Goal: Information Seeking & Learning: Learn about a topic

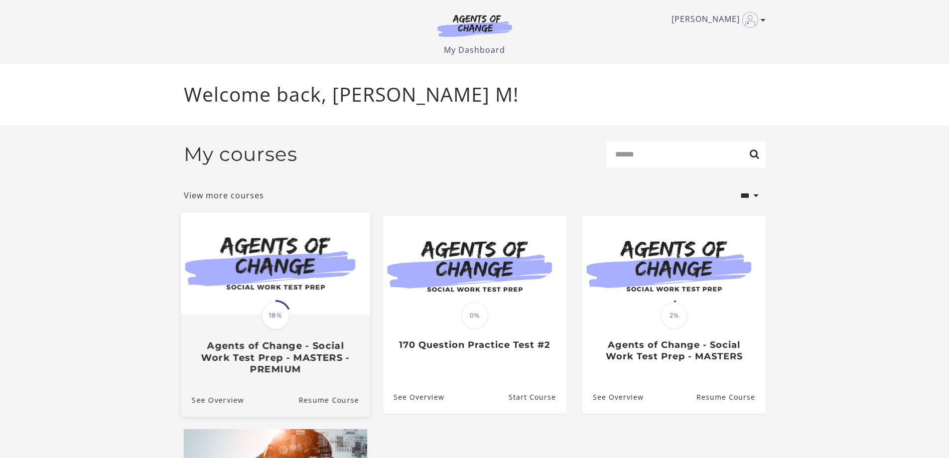
click at [277, 314] on span "18%" at bounding box center [276, 315] width 28 height 28
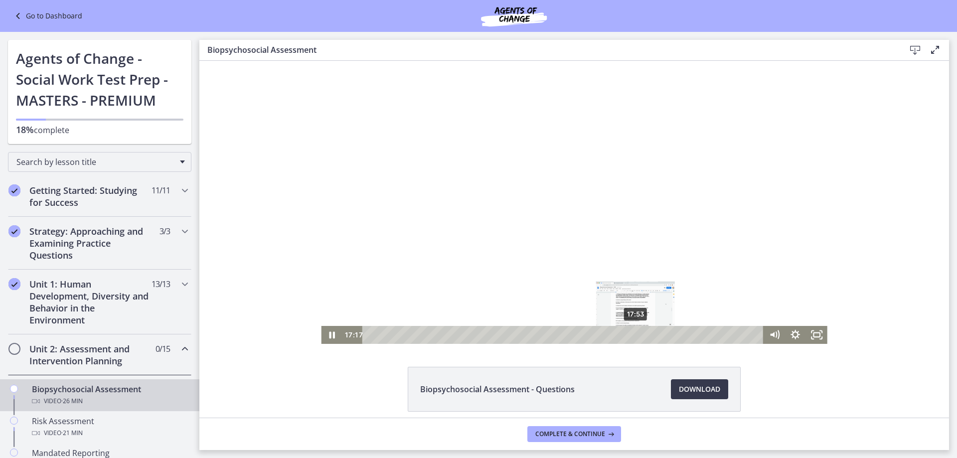
click at [632, 334] on div "17:53" at bounding box center [564, 335] width 388 height 18
click at [661, 334] on div "19:49" at bounding box center [564, 335] width 388 height 18
click at [680, 333] on div "21:04" at bounding box center [564, 335] width 388 height 18
click at [696, 333] on div "22:12" at bounding box center [564, 335] width 388 height 18
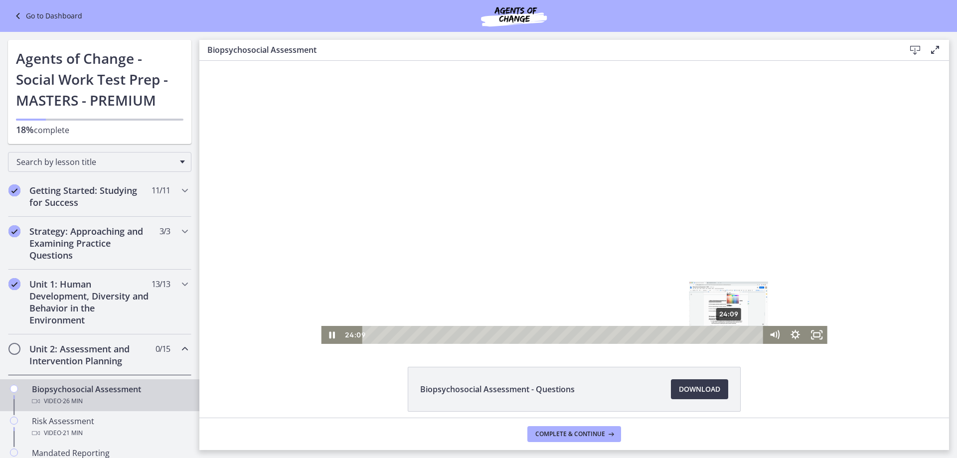
click at [725, 332] on div "24:09" at bounding box center [564, 335] width 388 height 18
click at [743, 334] on div "25:19" at bounding box center [564, 335] width 388 height 18
click at [754, 336] on div "26:05" at bounding box center [564, 335] width 388 height 18
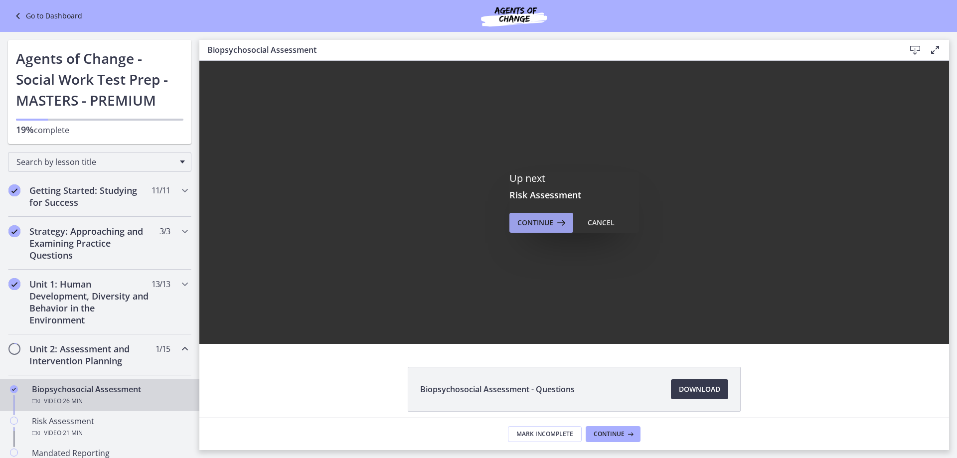
click at [545, 224] on span "Continue" at bounding box center [535, 223] width 36 height 12
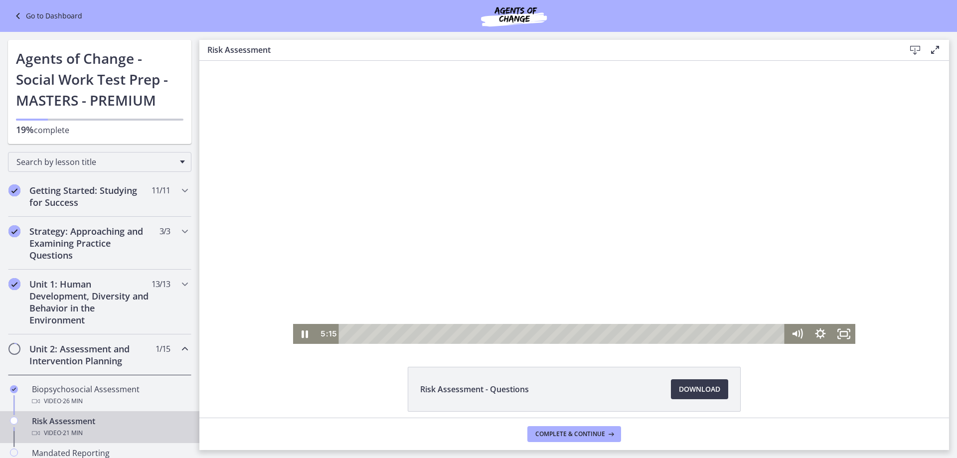
drag, startPoint x: 827, startPoint y: 145, endPoint x: 830, endPoint y: 92, distance: 53.4
click at [830, 92] on div at bounding box center [574, 202] width 562 height 283
drag, startPoint x: 826, startPoint y: 148, endPoint x: 721, endPoint y: 142, distance: 104.8
click at [829, 105] on div at bounding box center [574, 202] width 562 height 283
drag, startPoint x: 351, startPoint y: 331, endPoint x: 334, endPoint y: 333, distance: 17.6
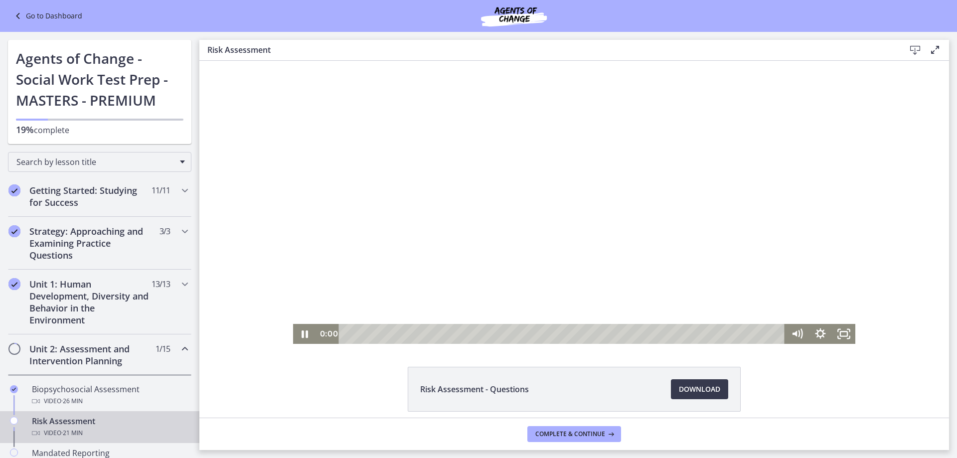
click at [333, 331] on div "0:00 0:00" at bounding box center [550, 334] width 469 height 20
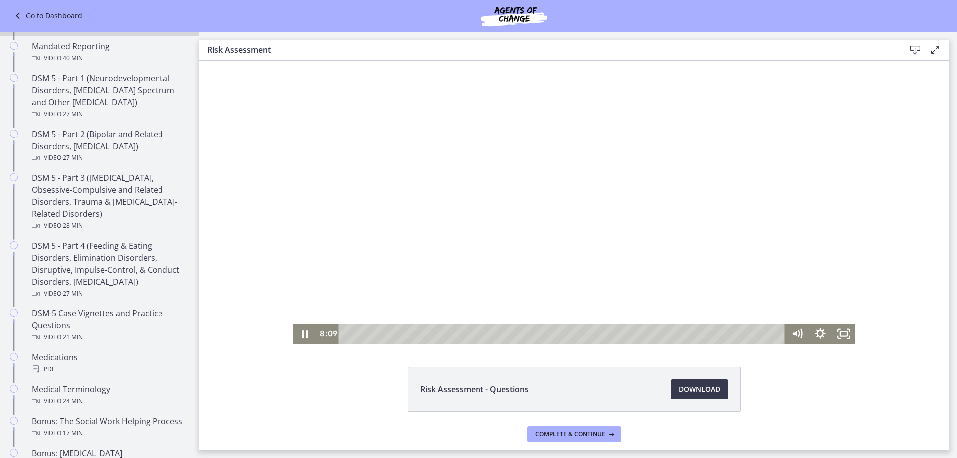
scroll to position [408, 0]
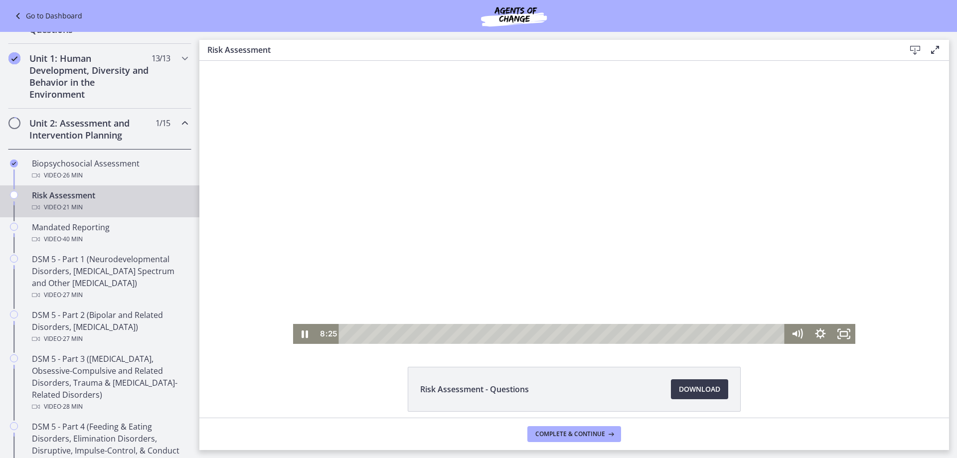
drag, startPoint x: 195, startPoint y: 225, endPoint x: 13, endPoint y: 106, distance: 217.1
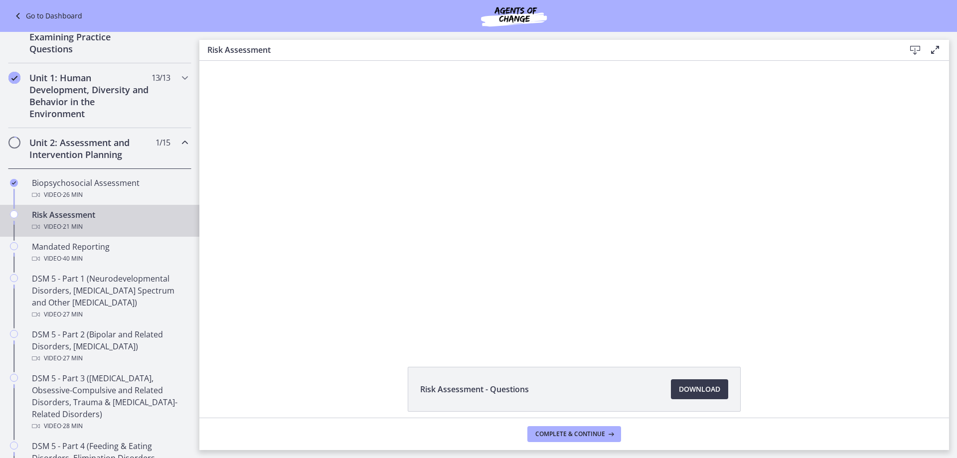
drag, startPoint x: 302, startPoint y: 338, endPoint x: 311, endPoint y: 359, distance: 22.3
click at [311, 344] on html "Click for sound @keyframes VOLUME_SMALL_WAVE_FLASH { 0% { opacity: 0; } 33% { o…" at bounding box center [573, 202] width 749 height 283
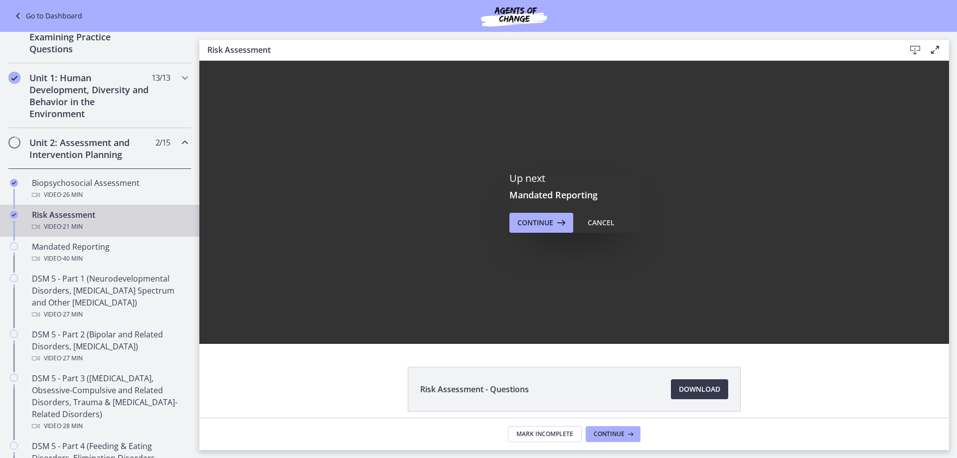
scroll to position [0, 0]
click at [542, 230] on button "Continue" at bounding box center [541, 223] width 64 height 20
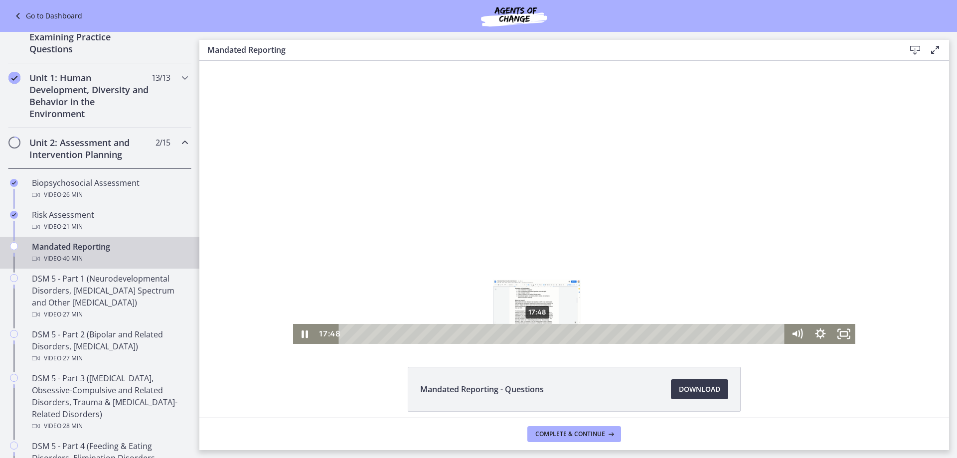
click at [534, 334] on div "17:48" at bounding box center [562, 334] width 431 height 20
click at [538, 334] on div "18:10" at bounding box center [562, 334] width 431 height 20
click at [551, 334] on div "19:26" at bounding box center [562, 334] width 431 height 20
click at [560, 333] on div "20:16" at bounding box center [562, 334] width 431 height 20
click at [578, 332] on div "21:57" at bounding box center [562, 334] width 431 height 20
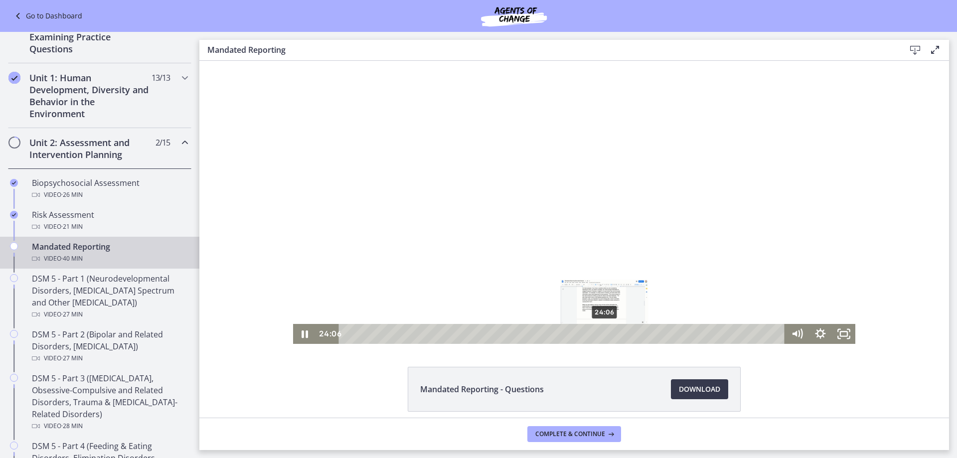
click at [601, 333] on div "24:06" at bounding box center [562, 334] width 431 height 20
click at [623, 333] on div "26:09" at bounding box center [562, 334] width 431 height 20
click at [651, 333] on div "28:48" at bounding box center [562, 334] width 431 height 20
click at [640, 333] on div "27:47" at bounding box center [562, 334] width 431 height 20
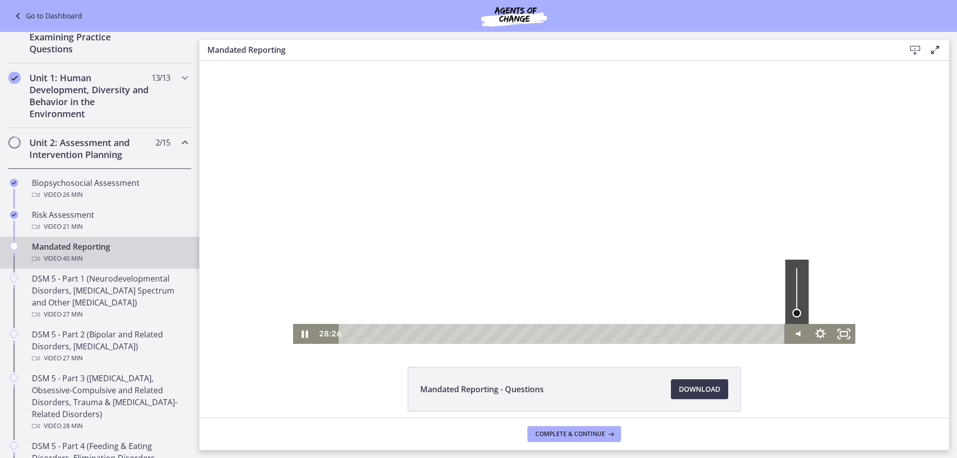
drag, startPoint x: 792, startPoint y: 268, endPoint x: 791, endPoint y: 313, distance: 44.9
click at [792, 313] on div "Volume" at bounding box center [796, 313] width 8 height 8
